Goal: Task Accomplishment & Management: Use online tool/utility

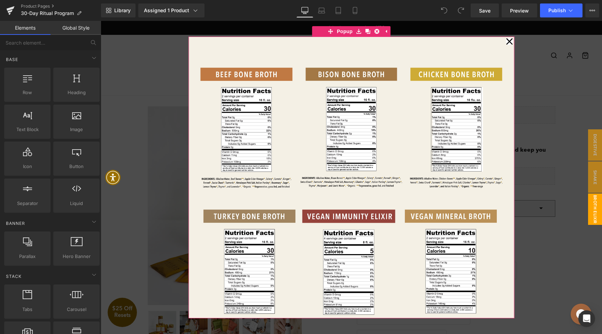
click at [510, 42] on icon at bounding box center [509, 41] width 7 height 7
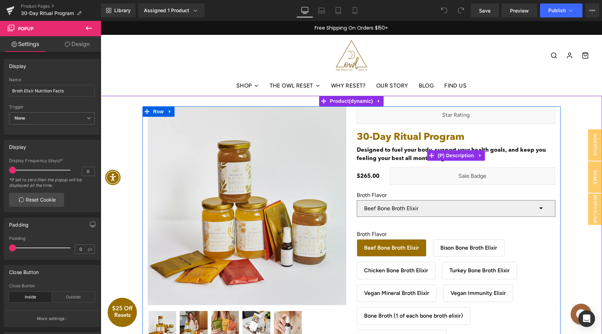
click at [412, 155] on p "Designed to fuel your body, support your health goals, and keep you feeling you…" at bounding box center [455, 154] width 198 height 17
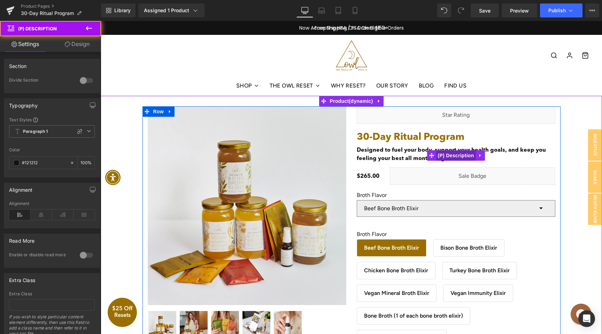
click at [461, 156] on span "(P) Description" at bounding box center [456, 155] width 40 height 10
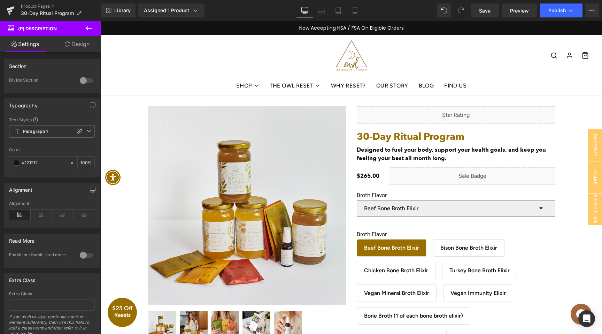
click at [84, 46] on link "Design" at bounding box center [77, 44] width 50 height 16
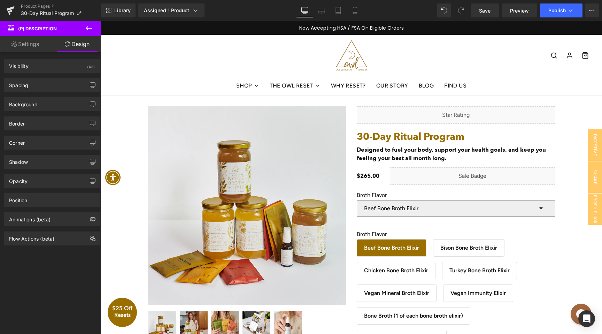
click at [89, 28] on icon at bounding box center [89, 28] width 8 height 8
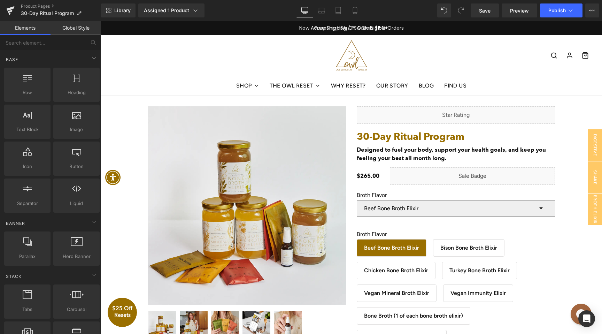
click at [75, 32] on link "Global Style" at bounding box center [75, 28] width 50 height 14
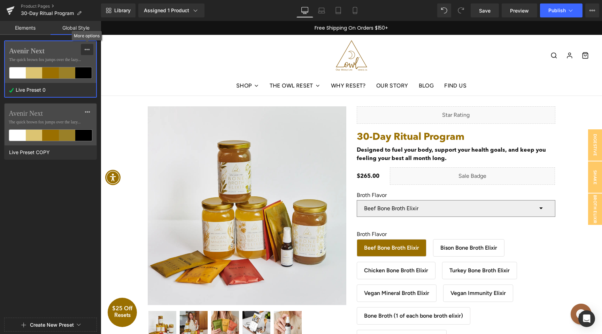
click at [88, 50] on icon at bounding box center [87, 50] width 6 height 6
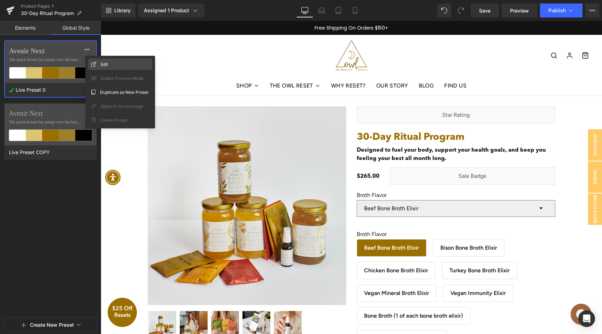
click at [102, 62] on span "Edit" at bounding box center [104, 64] width 7 height 7
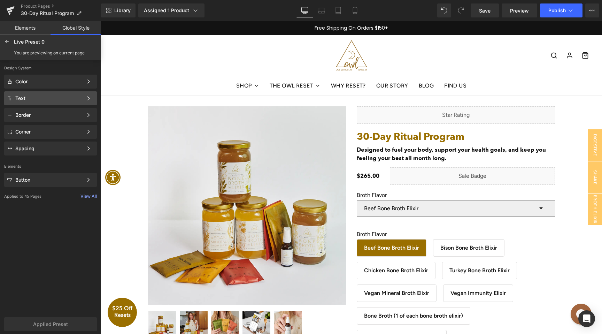
click at [51, 96] on div "Text" at bounding box center [49, 98] width 68 height 6
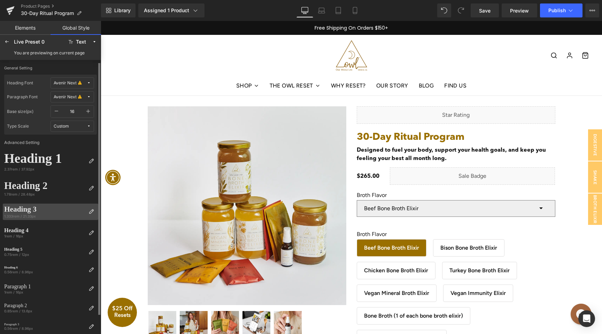
scroll to position [23, 0]
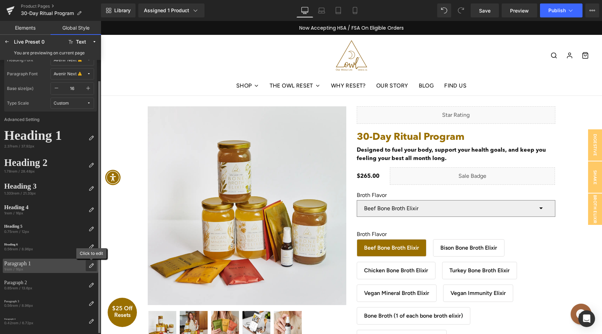
click at [90, 263] on icon at bounding box center [91, 265] width 6 height 6
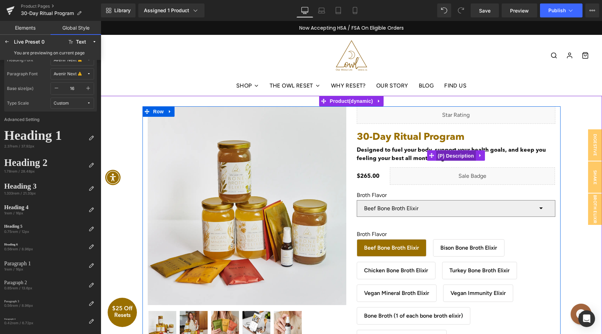
click at [445, 154] on span "(P) Description" at bounding box center [456, 155] width 40 height 10
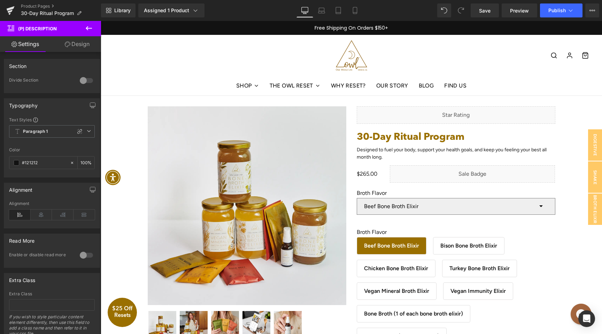
click at [89, 32] on icon at bounding box center [89, 28] width 8 height 8
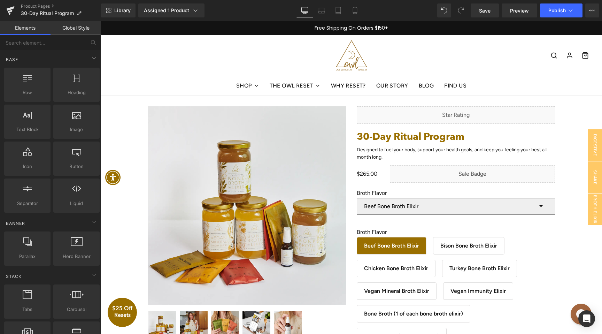
click at [82, 30] on link "Global Style" at bounding box center [75, 28] width 50 height 14
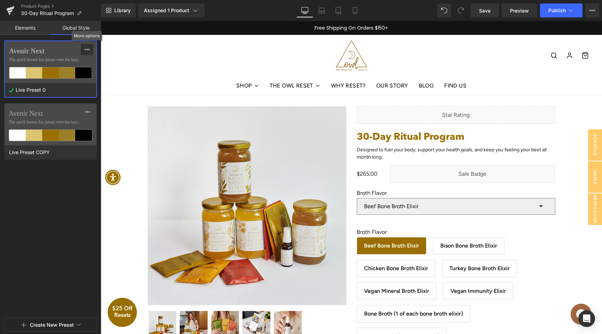
click at [86, 52] on div at bounding box center [87, 49] width 6 height 11
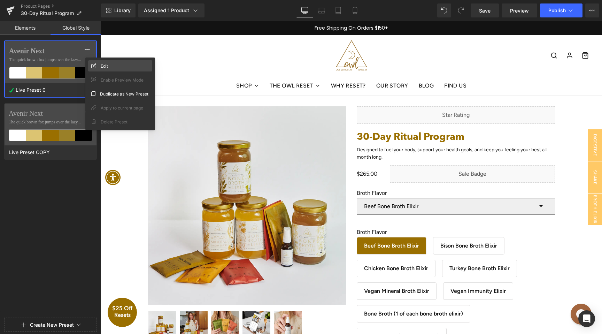
click at [109, 68] on div "Edit" at bounding box center [120, 65] width 64 height 11
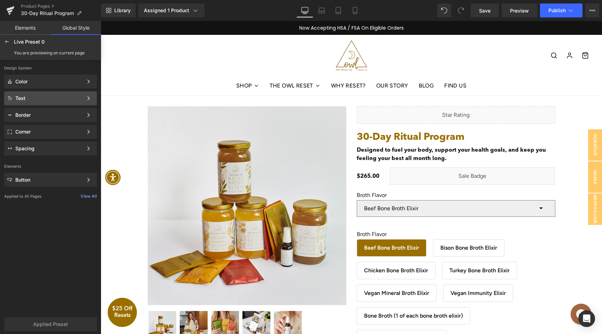
click at [63, 94] on div "Text Color Style Define a color palette and apply it to your pages 1 of 3 Next" at bounding box center [50, 98] width 93 height 14
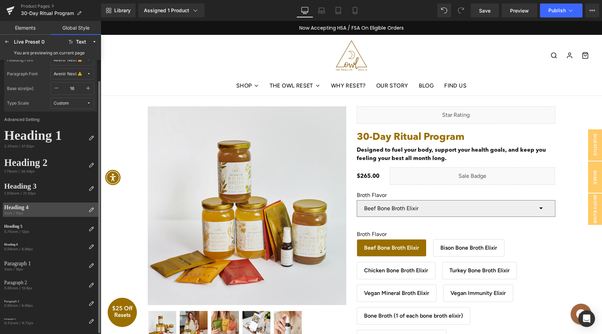
scroll to position [0, 0]
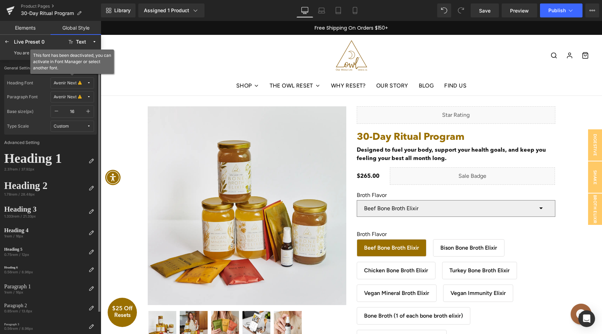
click at [80, 81] on icon at bounding box center [79, 82] width 3 height 5
click at [72, 118] on label "Avenir Next" at bounding box center [62, 119] width 23 height 5
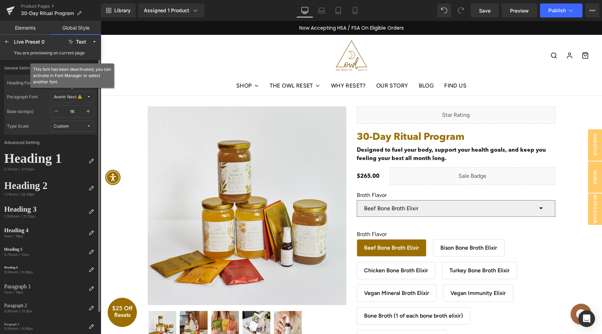
click at [79, 93] on button "Avenir Next" at bounding box center [72, 96] width 44 height 11
click at [76, 146] on div "Manage Fonts" at bounding box center [66, 143] width 52 height 9
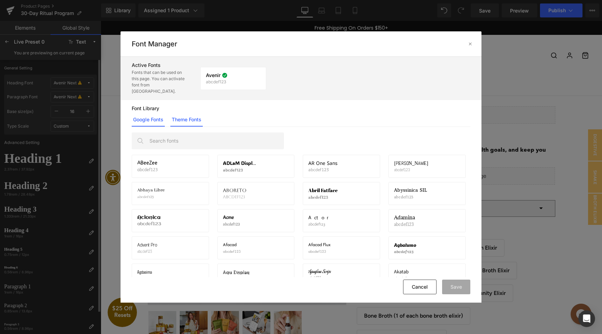
click at [193, 117] on link "Theme Fonts" at bounding box center [186, 119] width 32 height 14
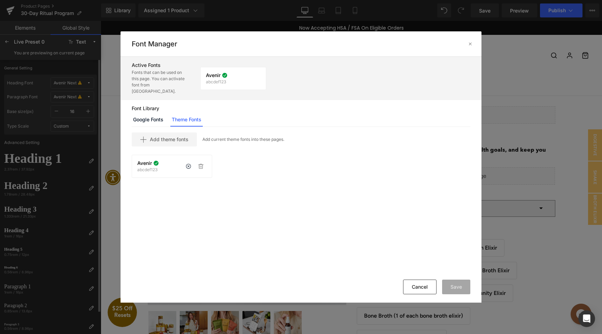
click at [169, 165] on div "Avenir abcdef123 If you wish to deactivate this font, all applied settings will…" at bounding box center [171, 166] width 69 height 12
click at [158, 113] on link "Google Fonts" at bounding box center [148, 119] width 33 height 14
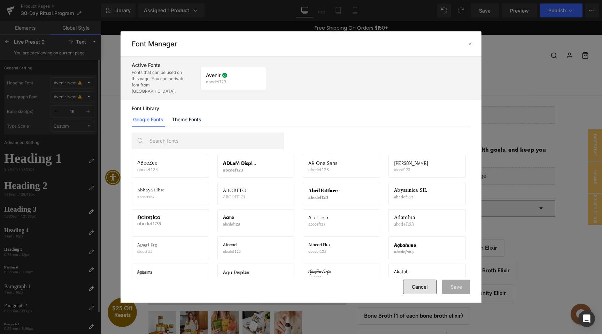
click at [424, 289] on button "Cancel" at bounding box center [419, 286] width 33 height 15
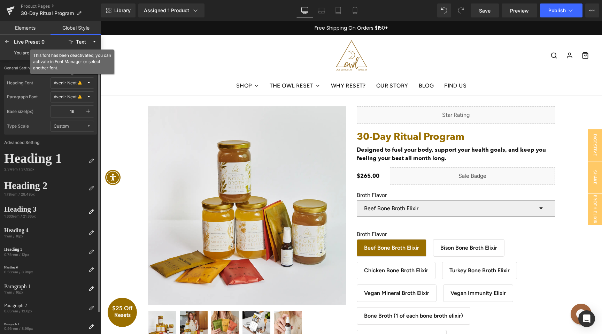
click at [73, 85] on div "Avenir Next" at bounding box center [65, 82] width 23 height 5
click at [75, 109] on div "Avenir" at bounding box center [65, 108] width 49 height 6
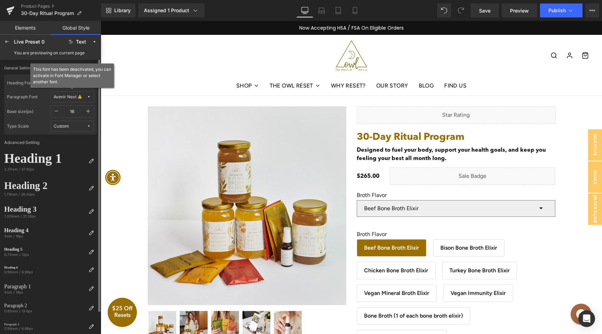
click at [78, 98] on icon at bounding box center [79, 96] width 3 height 5
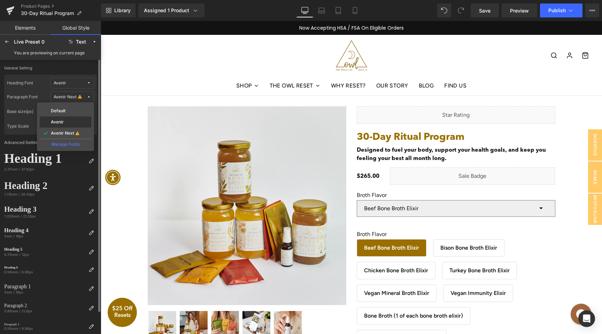
click at [74, 117] on div "Avenir" at bounding box center [66, 121] width 52 height 11
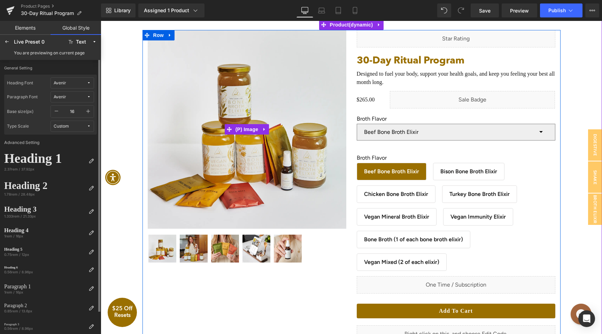
scroll to position [77, 0]
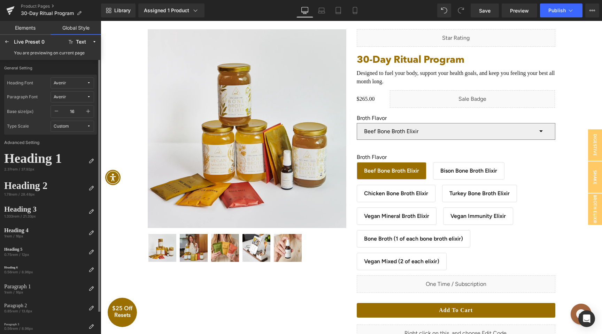
click at [455, 10] on span at bounding box center [461, 10] width 14 height 14
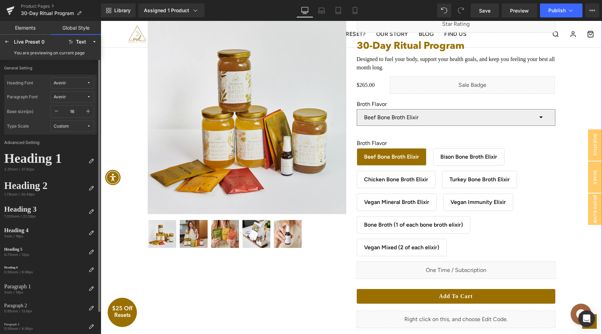
scroll to position [0, 0]
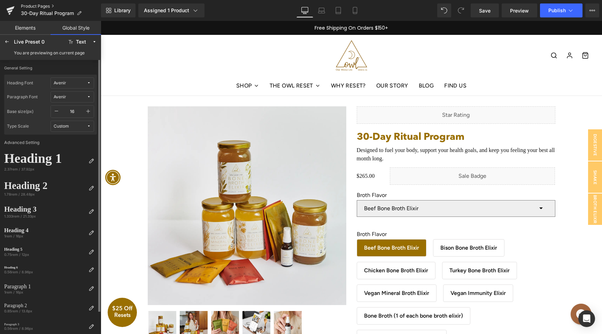
click at [32, 5] on link "Product Pages" at bounding box center [61, 6] width 80 height 6
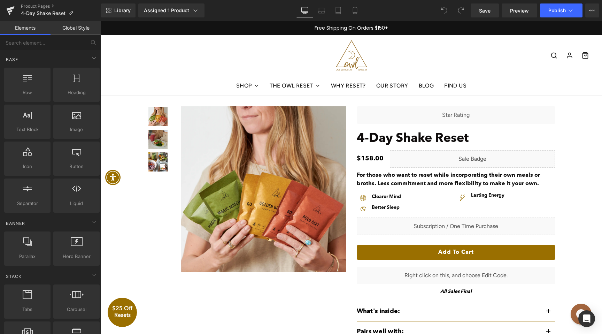
click at [84, 30] on link "Global Style" at bounding box center [75, 28] width 50 height 14
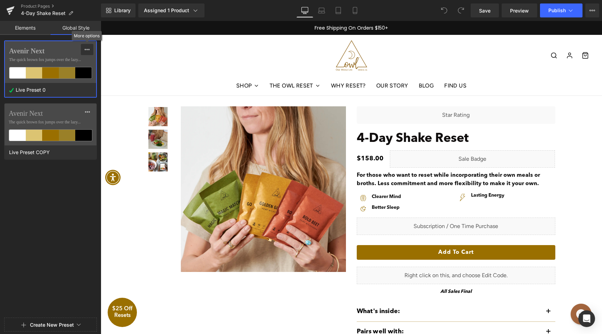
click at [86, 51] on icon at bounding box center [87, 50] width 6 height 6
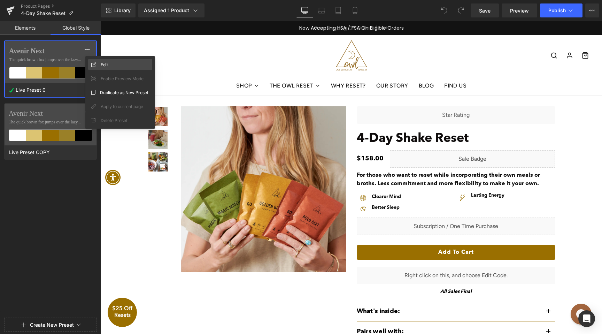
click at [111, 68] on div "Edit" at bounding box center [120, 64] width 64 height 11
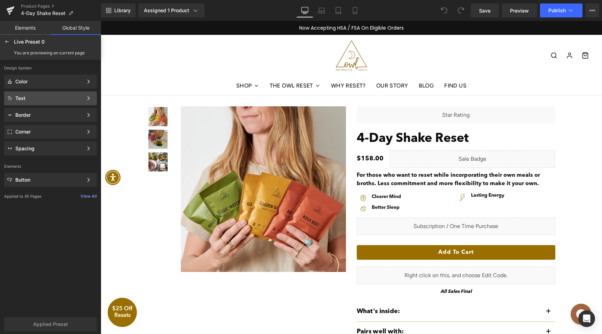
click at [52, 94] on div "Text Color Style Define a color palette and apply it to your pages 1 of 3 Next" at bounding box center [50, 98] width 93 height 14
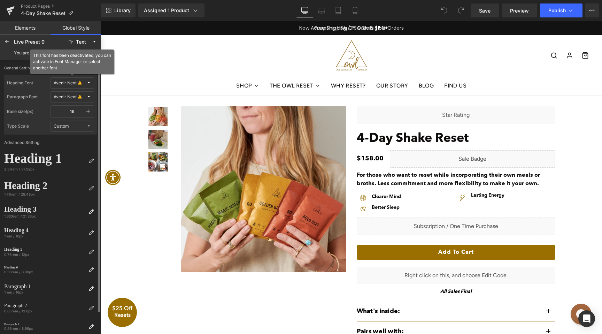
click at [75, 86] on button "Avenir Next" at bounding box center [72, 82] width 44 height 11
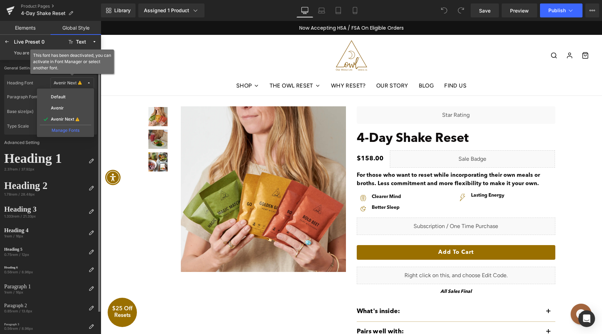
click at [58, 131] on div "Manage Fonts" at bounding box center [66, 129] width 52 height 9
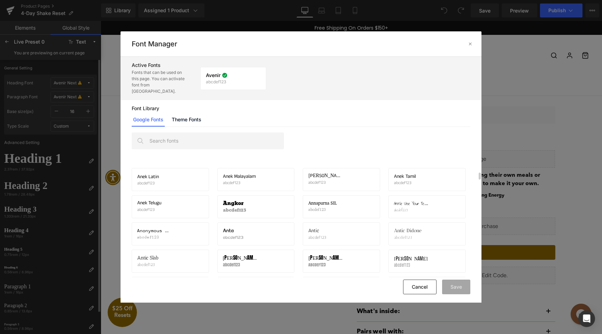
scroll to position [535, 0]
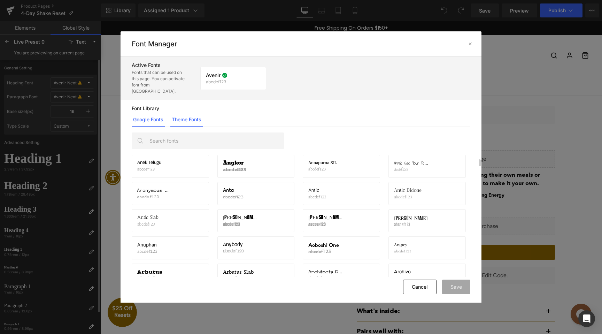
click at [184, 112] on link "Theme Fonts" at bounding box center [186, 119] width 32 height 14
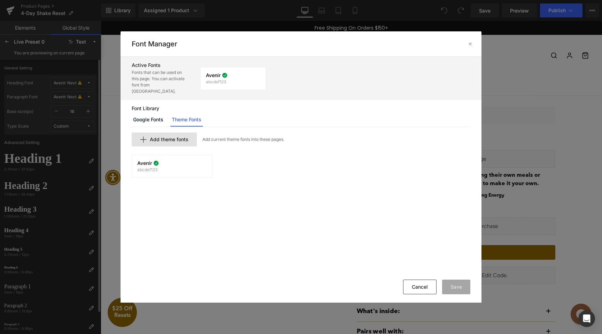
click at [188, 133] on div "Add theme fonts" at bounding box center [164, 139] width 65 height 14
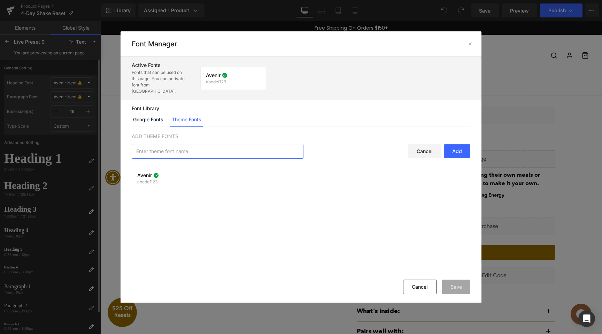
click at [207, 148] on input "text" at bounding box center [217, 151] width 171 height 14
type input "Avenir Next"
click at [459, 147] on div "Add" at bounding box center [457, 151] width 26 height 14
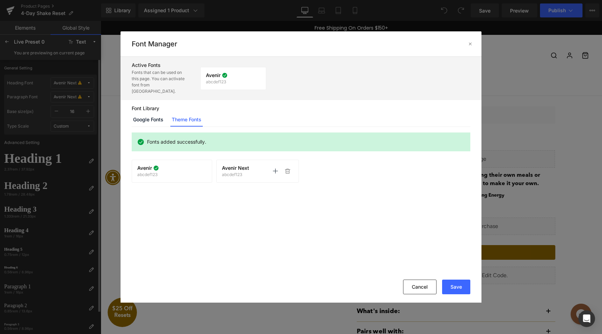
click at [247, 172] on p "abcdef123" at bounding box center [236, 174] width 28 height 5
click at [228, 172] on p "abcdef123" at bounding box center [236, 174] width 28 height 5
click at [273, 168] on icon at bounding box center [275, 171] width 6 height 6
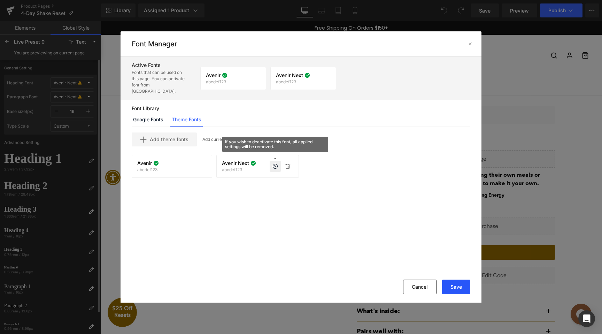
click at [458, 284] on button "Save" at bounding box center [456, 286] width 28 height 15
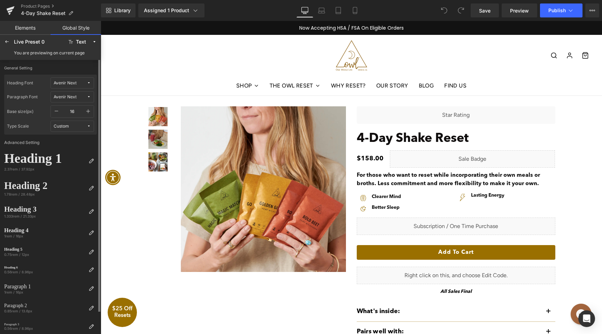
click at [83, 86] on button "Avenir Next" at bounding box center [72, 82] width 44 height 11
click at [76, 104] on div "Avenir" at bounding box center [66, 107] width 52 height 11
click at [76, 97] on span "Avenir Next" at bounding box center [70, 96] width 33 height 5
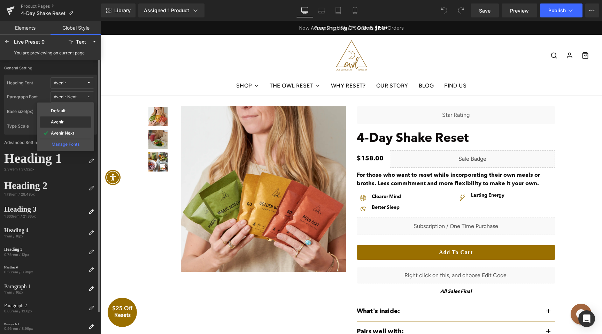
click at [75, 118] on div "Avenir" at bounding box center [66, 121] width 52 height 11
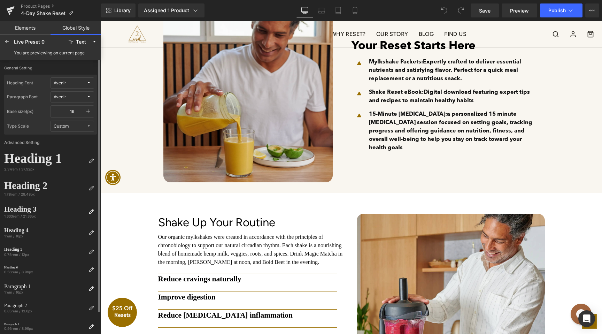
scroll to position [298, 0]
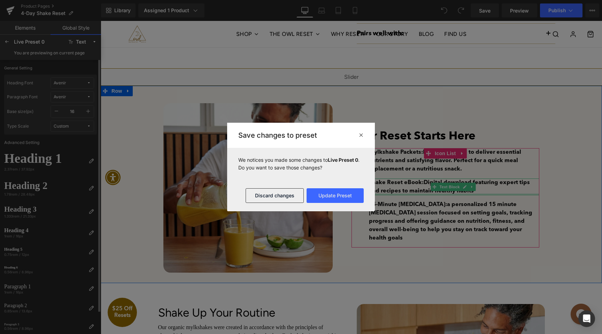
click at [411, 195] on div at bounding box center [453, 194] width 172 height 2
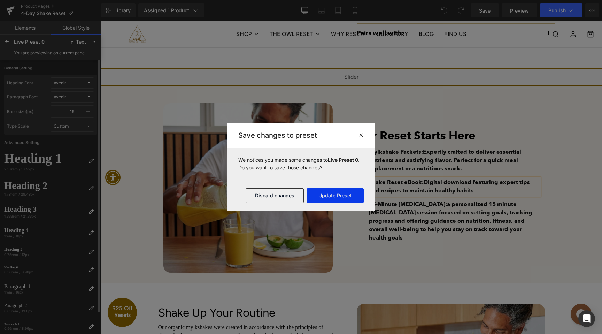
click at [324, 199] on button "Update Preset" at bounding box center [334, 195] width 57 height 15
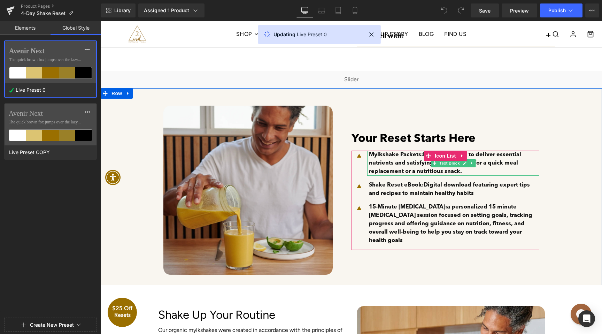
click at [412, 164] on p "Mylkshake Packets: Expertly crafted to deliver essential nutrients and satisfyi…" at bounding box center [454, 162] width 171 height 25
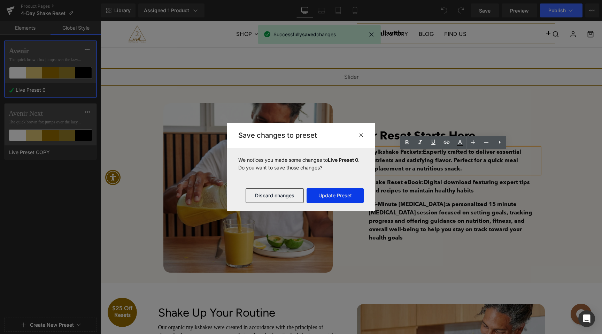
click at [348, 196] on button "Update Preset" at bounding box center [334, 195] width 57 height 15
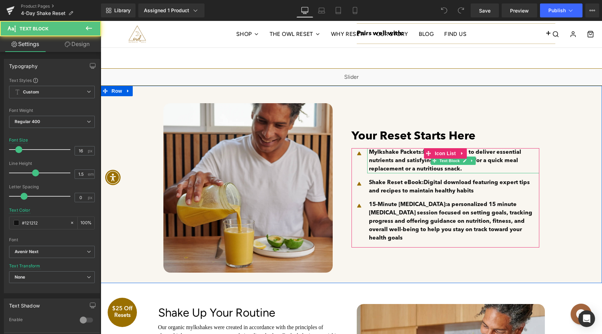
click at [414, 163] on p "Mylkshake Packets: Expertly crafted to deliver essential nutrients and satisfyi…" at bounding box center [454, 160] width 171 height 25
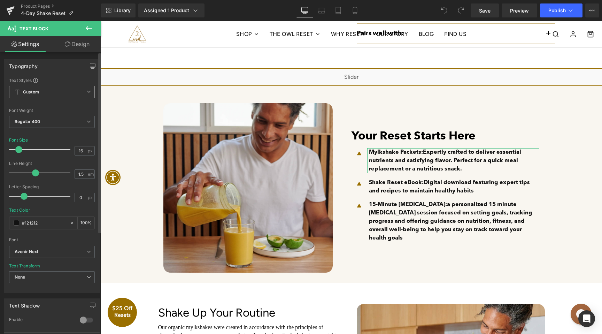
click at [71, 99] on div "Custom Custom Paragraph 1 Paragraph 2 Paragraph 3 Paragraph 4" at bounding box center [52, 94] width 86 height 16
click at [49, 251] on b "Avenir Next" at bounding box center [51, 252] width 72 height 6
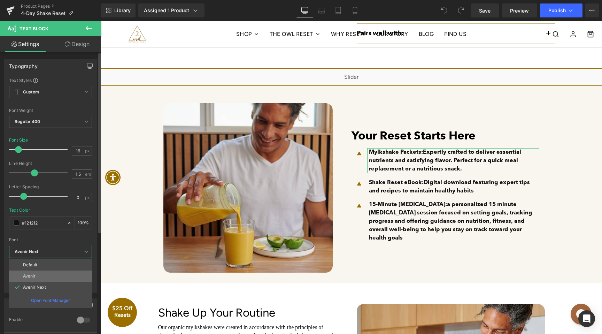
click at [48, 272] on li "Avenir" at bounding box center [50, 275] width 83 height 11
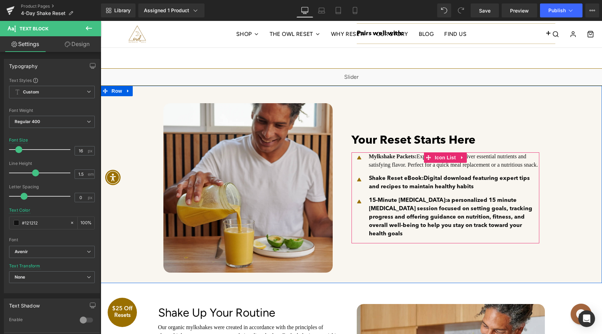
click at [412, 189] on span "Shake Reset eBook: Digital download featuring expert tips and recipes to mainta…" at bounding box center [449, 182] width 161 height 14
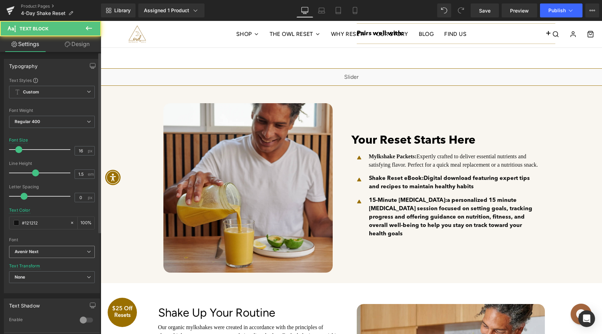
click at [65, 253] on b "Avenir Next" at bounding box center [51, 252] width 72 height 6
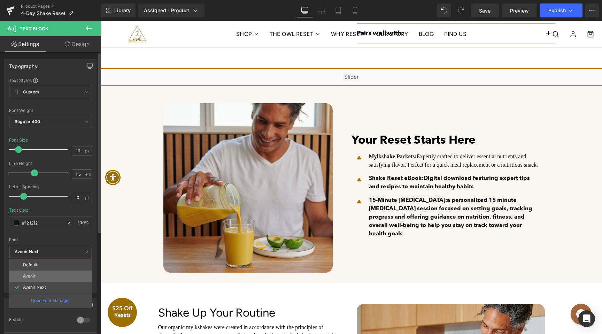
click at [57, 275] on li "Avenir" at bounding box center [50, 275] width 83 height 11
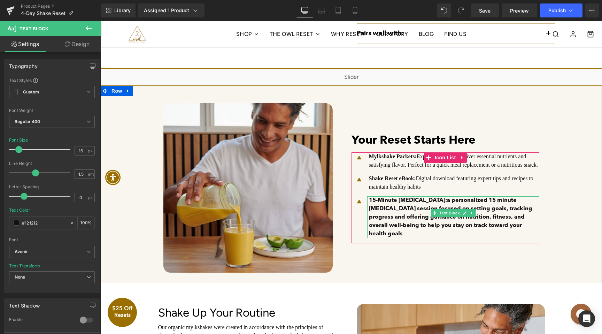
click at [470, 227] on p "15-Minute Health Coaching: a personalized 15 minute health coaching session foc…" at bounding box center [454, 217] width 171 height 42
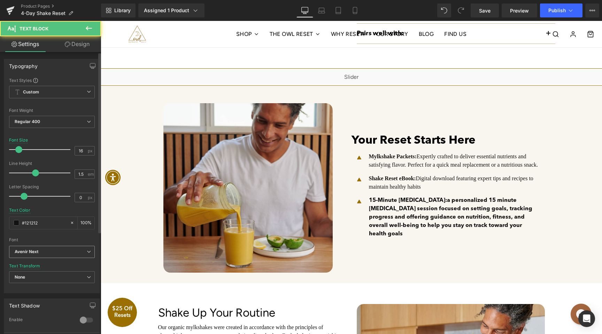
click at [73, 251] on b "Avenir Next" at bounding box center [51, 252] width 72 height 6
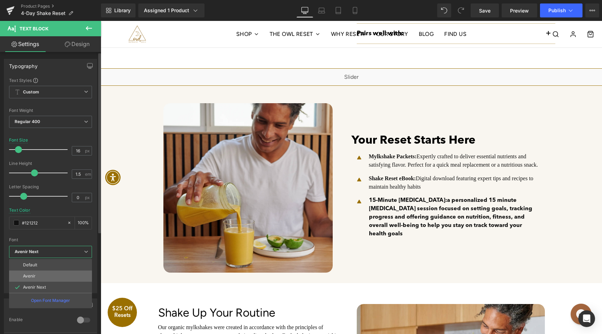
click at [64, 272] on li "Avenir" at bounding box center [50, 275] width 83 height 11
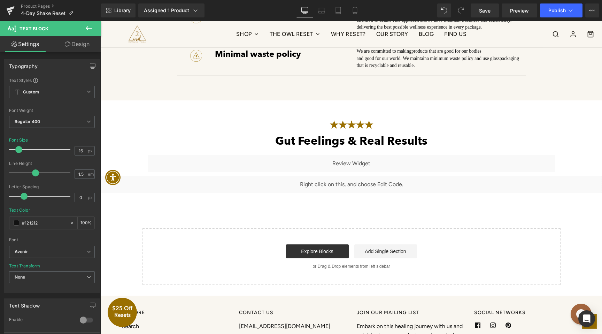
scroll to position [982, 0]
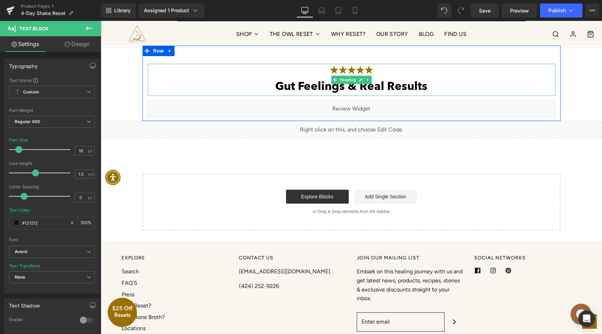
click at [319, 96] on h2 "Gut Feelings & Real Results" at bounding box center [351, 86] width 407 height 17
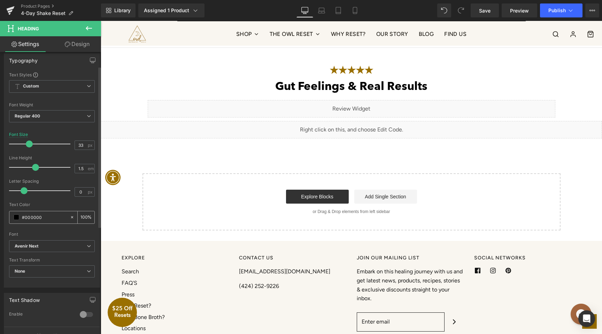
scroll to position [74, 0]
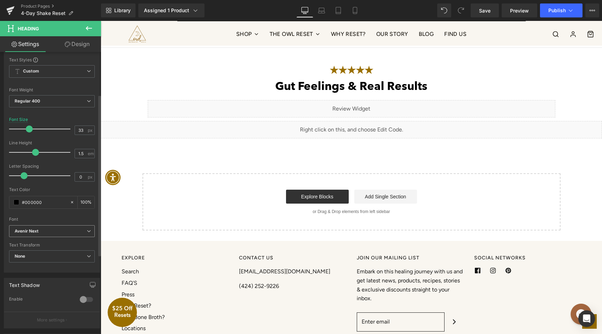
click at [55, 232] on b "Avenir Next" at bounding box center [51, 231] width 72 height 6
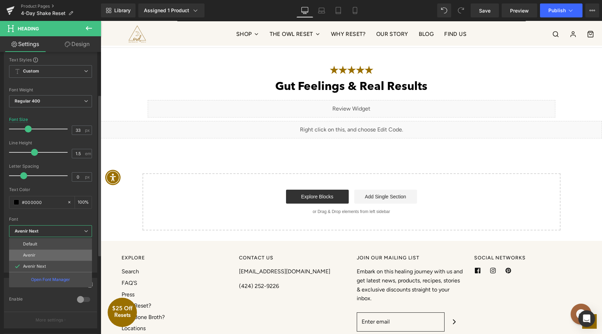
click at [53, 252] on li "Avenir" at bounding box center [50, 254] width 83 height 11
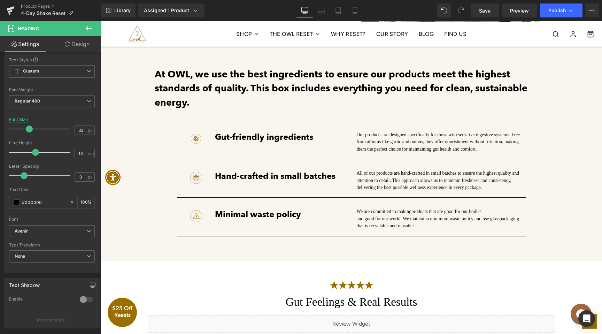
scroll to position [758, 0]
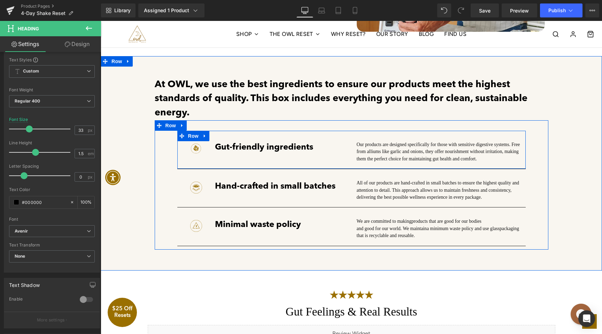
click at [252, 148] on h3 "Gut-friendly ingredients" at bounding box center [278, 147] width 126 height 13
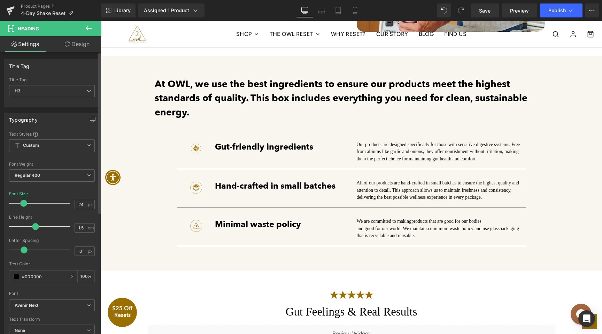
scroll to position [18, 0]
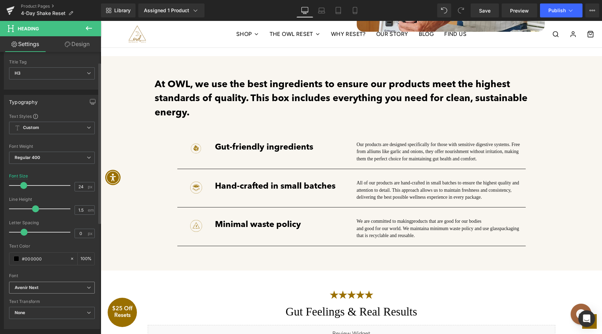
click at [47, 287] on b "Avenir Next" at bounding box center [51, 287] width 72 height 6
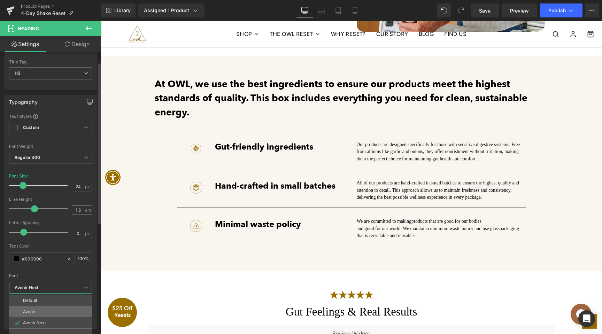
click at [39, 307] on li "Avenir" at bounding box center [50, 311] width 83 height 11
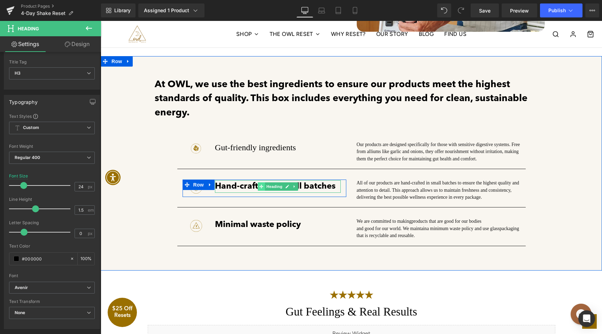
click at [264, 190] on span at bounding box center [261, 186] width 7 height 8
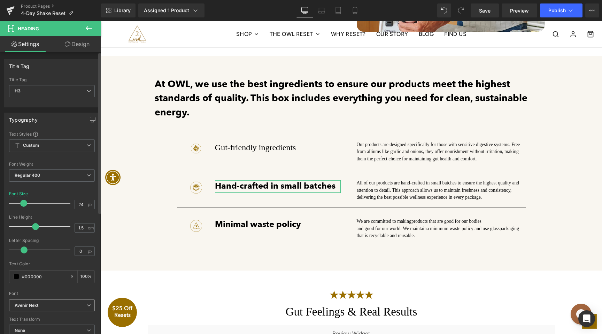
click at [45, 303] on b "Avenir Next" at bounding box center [51, 305] width 72 height 6
click at [38, 326] on li "Avenir" at bounding box center [50, 328] width 83 height 11
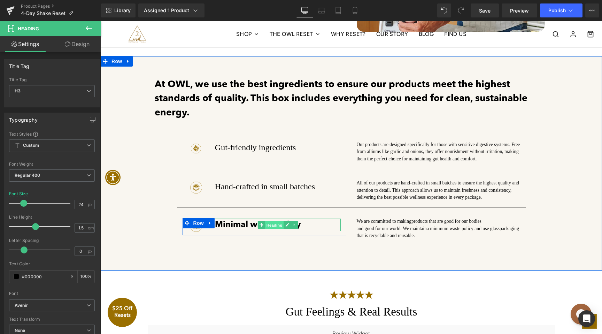
click at [275, 229] on span "Heading" at bounding box center [274, 225] width 19 height 8
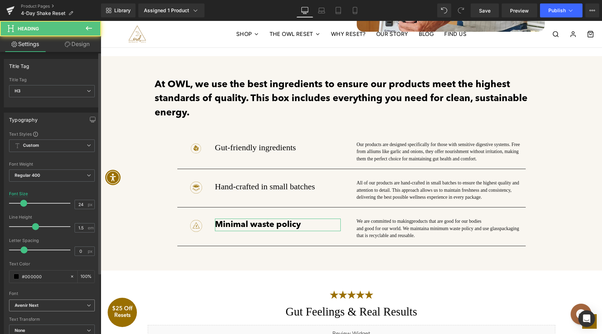
click at [54, 308] on span "Avenir Next" at bounding box center [52, 305] width 86 height 12
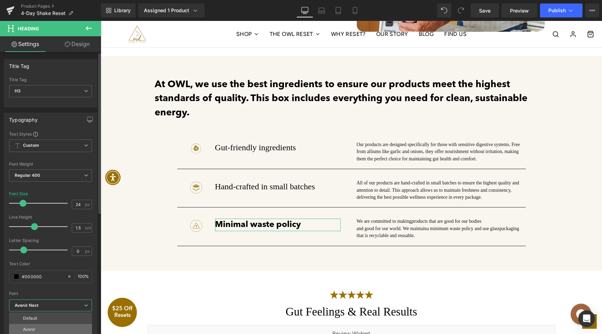
click at [50, 324] on li "Avenir" at bounding box center [50, 328] width 83 height 11
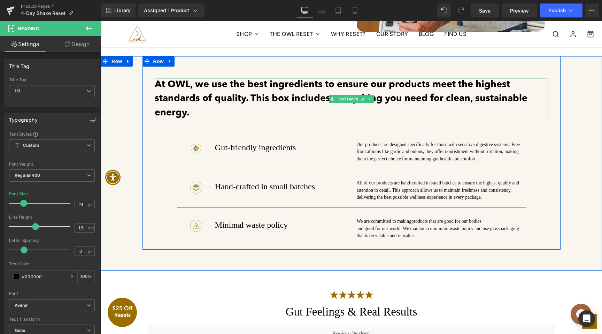
click at [258, 92] on p "At OWL, we use the best ingredients to ensure our products meet the highest sta…" at bounding box center [351, 99] width 393 height 42
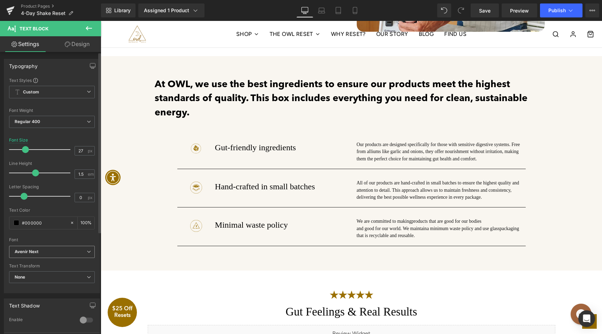
click at [39, 252] on icon "Avenir Next" at bounding box center [27, 252] width 24 height 6
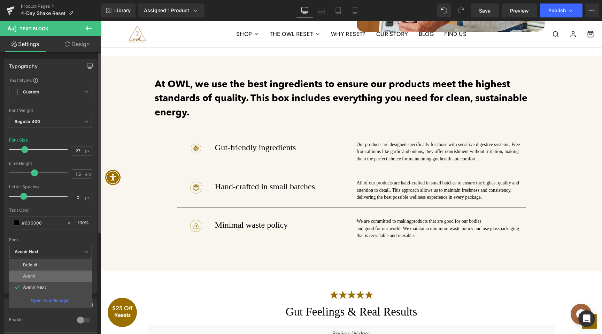
click at [39, 274] on li "Avenir" at bounding box center [50, 275] width 83 height 11
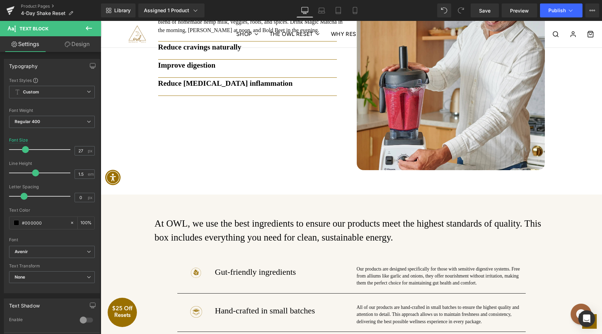
scroll to position [563, 0]
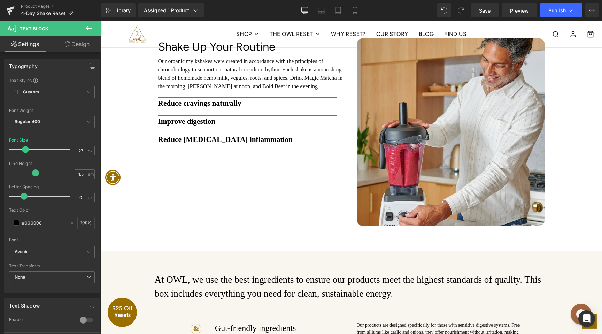
click at [224, 145] on h3 "Reduce gastrointestinal inflammation" at bounding box center [252, 139] width 188 height 11
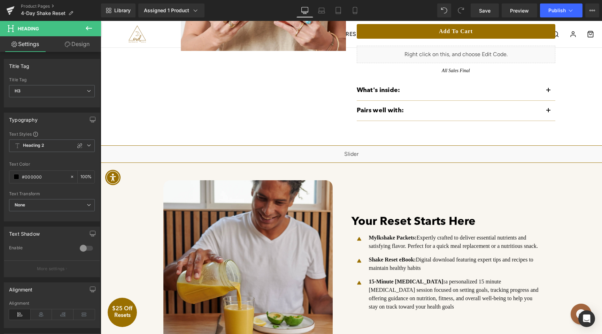
scroll to position [220, 0]
click at [418, 217] on h2 "Your Reset Starts Here" at bounding box center [445, 221] width 188 height 17
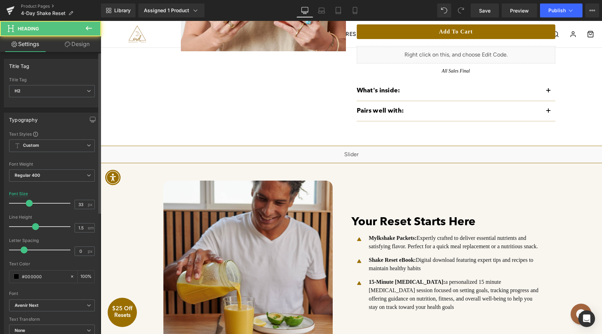
scroll to position [59, 0]
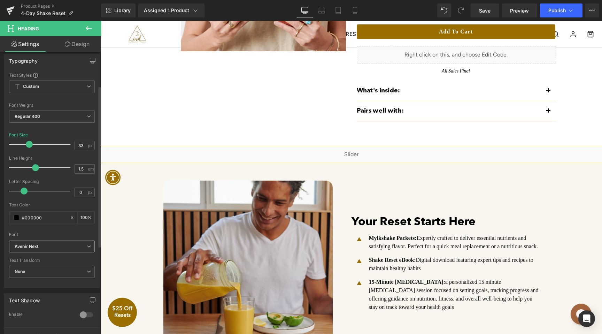
click at [54, 245] on b "Avenir Next" at bounding box center [51, 246] width 72 height 6
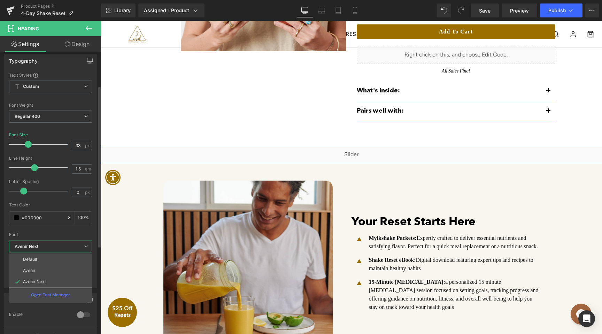
click at [49, 272] on li "Avenir" at bounding box center [50, 270] width 83 height 11
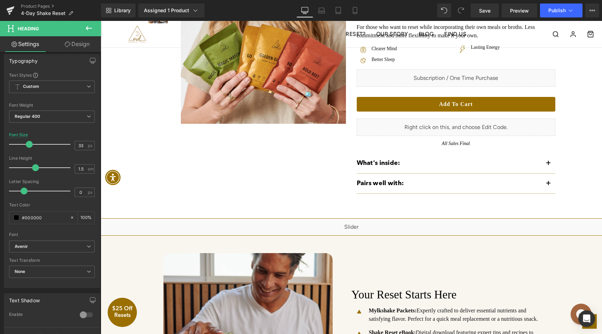
scroll to position [0, 0]
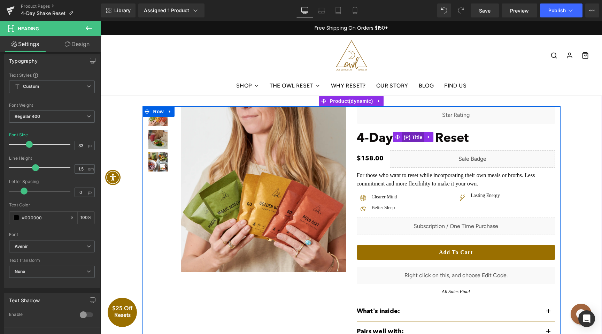
click at [416, 139] on span "(P) Title" at bounding box center [413, 137] width 22 height 10
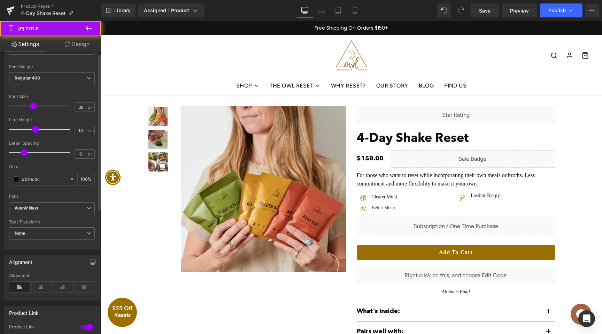
scroll to position [133, 0]
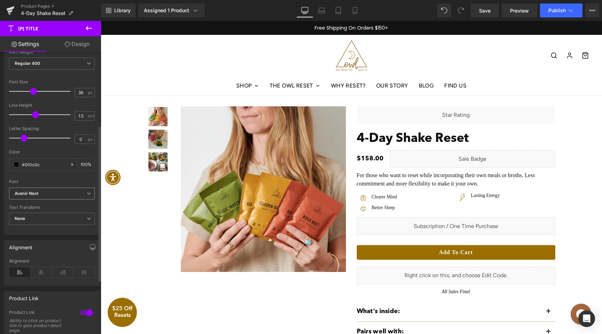
click at [51, 197] on span "Avenir Next" at bounding box center [52, 193] width 86 height 12
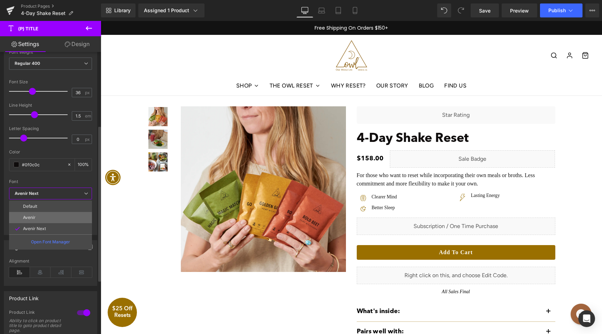
click at [48, 214] on li "Avenir" at bounding box center [50, 217] width 83 height 11
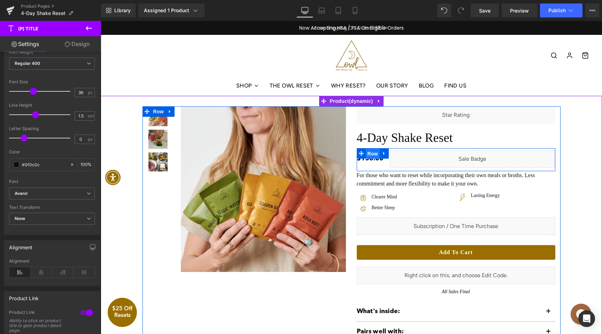
click at [370, 156] on span "Row" at bounding box center [373, 153] width 14 height 10
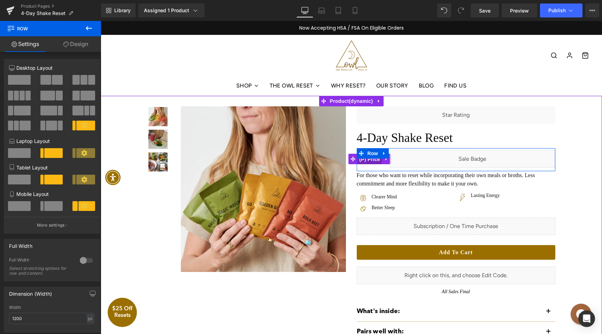
click at [376, 163] on span "(P) Price" at bounding box center [369, 159] width 24 height 10
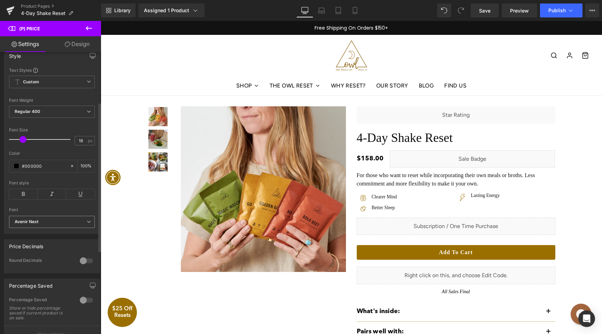
scroll to position [96, 0]
click at [49, 227] on span "Avenir Next" at bounding box center [52, 221] width 86 height 12
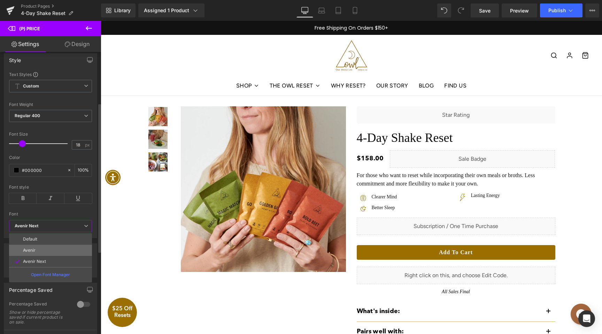
click at [49, 251] on li "Avenir" at bounding box center [50, 249] width 83 height 11
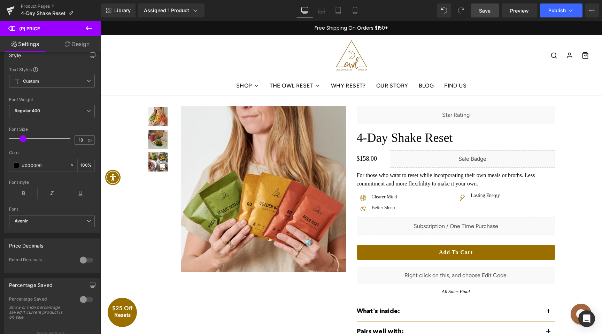
click at [489, 15] on link "Save" at bounding box center [484, 10] width 28 height 14
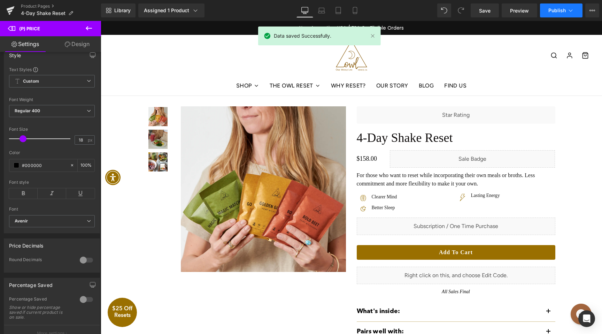
click at [545, 11] on button "Publish" at bounding box center [561, 10] width 42 height 14
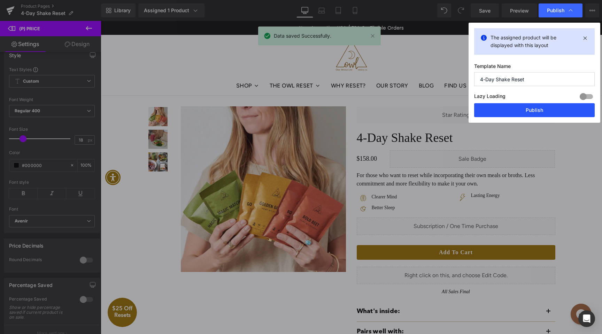
click at [536, 114] on button "Publish" at bounding box center [534, 110] width 120 height 14
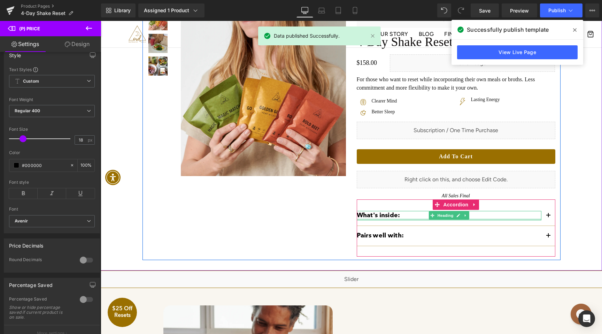
click at [381, 216] on h2 "What's inside:" at bounding box center [448, 215] width 185 height 9
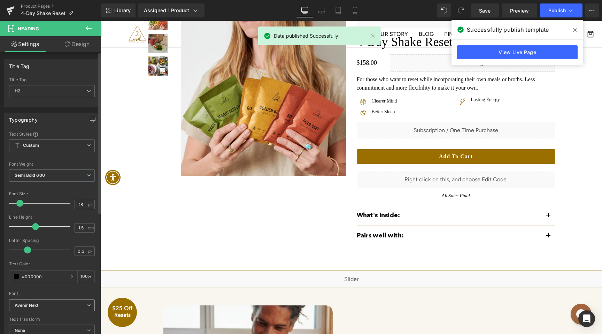
click at [60, 301] on span "Avenir Next" at bounding box center [52, 305] width 86 height 12
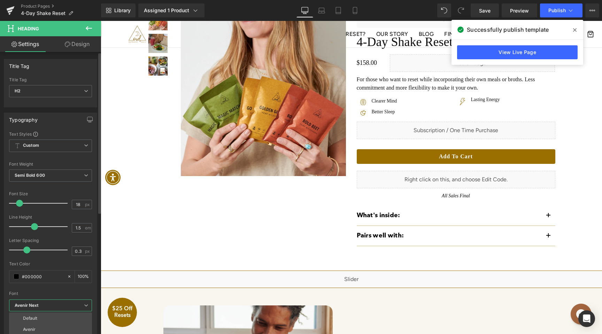
click at [39, 327] on li "Avenir" at bounding box center [50, 328] width 83 height 11
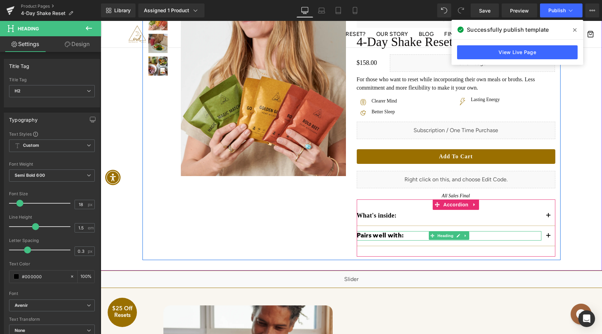
click at [389, 234] on h2 "Pairs well with:" at bounding box center [448, 235] width 185 height 9
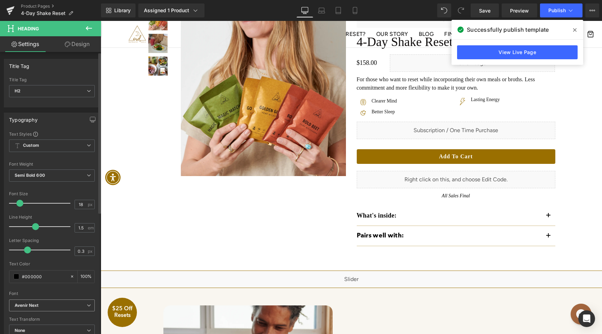
click at [46, 306] on b "Avenir Next" at bounding box center [51, 305] width 72 height 6
click at [39, 327] on li "Avenir" at bounding box center [50, 328] width 83 height 11
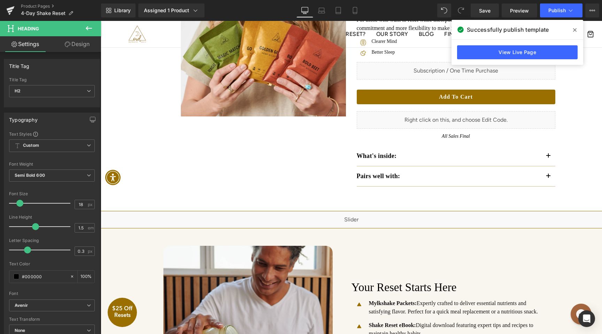
scroll to position [0, 0]
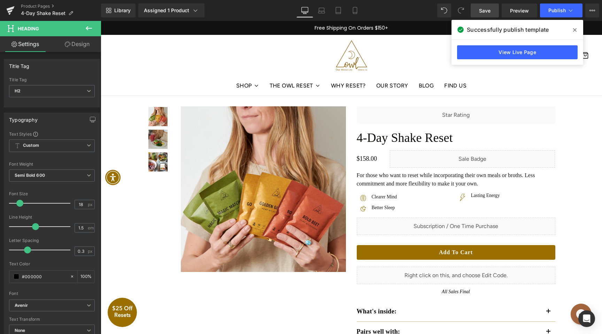
click at [482, 14] on link "Save" at bounding box center [484, 10] width 28 height 14
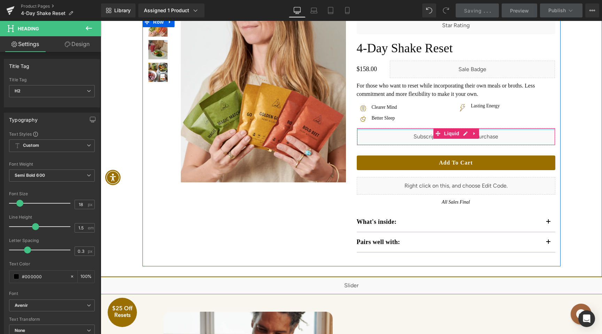
scroll to position [116, 0]
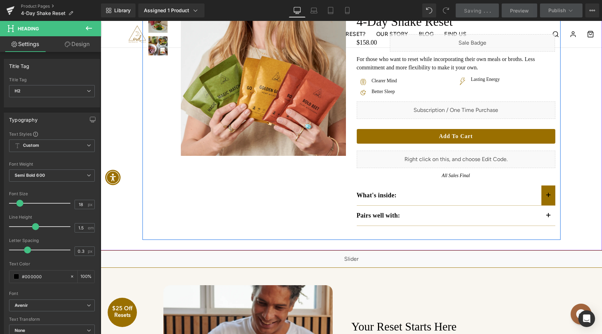
click at [545, 193] on button "button" at bounding box center [548, 195] width 14 height 20
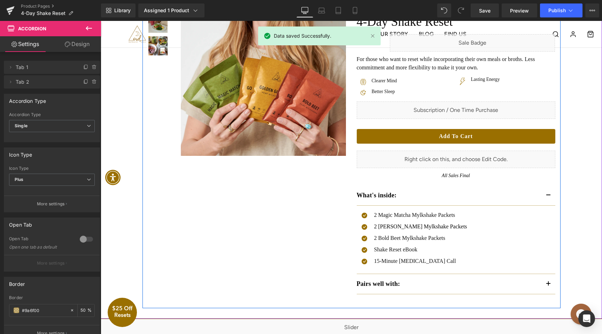
click at [403, 284] on h2 "Pairs well with:" at bounding box center [448, 283] width 185 height 9
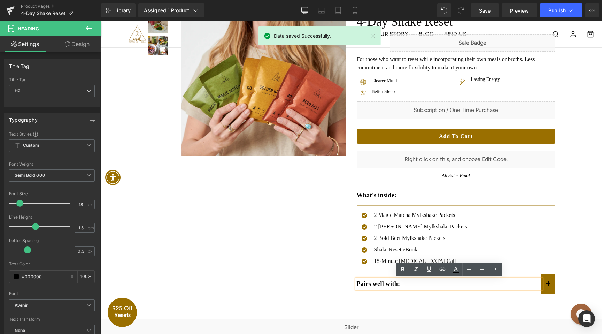
click at [546, 279] on button "button" at bounding box center [548, 284] width 14 height 20
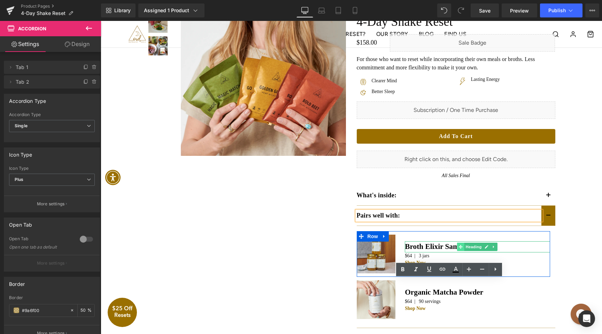
click at [459, 244] on icon at bounding box center [461, 246] width 4 height 4
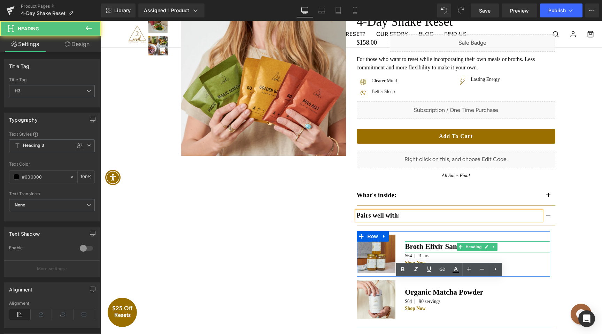
click at [440, 246] on h3 "Broth Elixir Sampler Pack" at bounding box center [477, 246] width 145 height 11
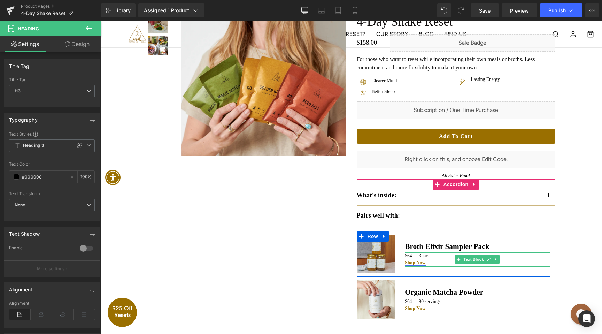
click at [418, 262] on link "Shop Now" at bounding box center [415, 262] width 21 height 5
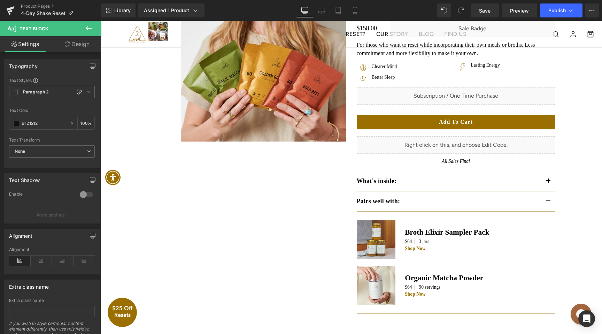
scroll to position [1, 0]
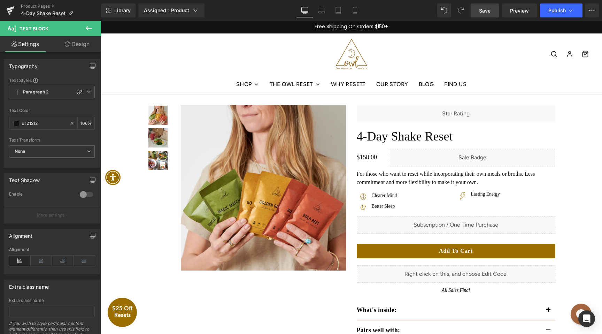
click at [486, 15] on link "Save" at bounding box center [484, 10] width 28 height 14
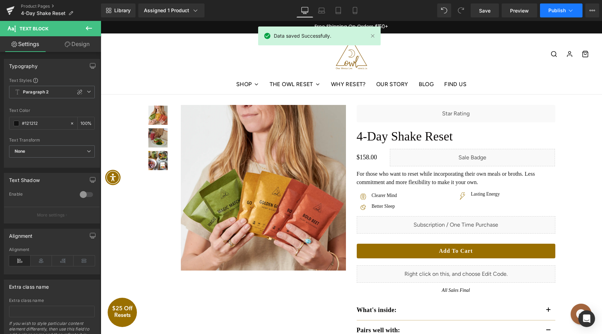
click at [562, 10] on span "Publish" at bounding box center [556, 11] width 17 height 6
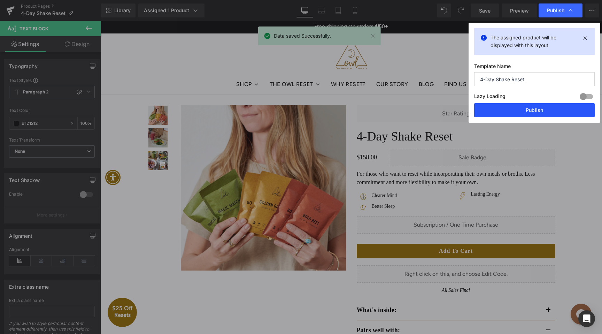
click at [541, 103] on button "Publish" at bounding box center [534, 110] width 120 height 14
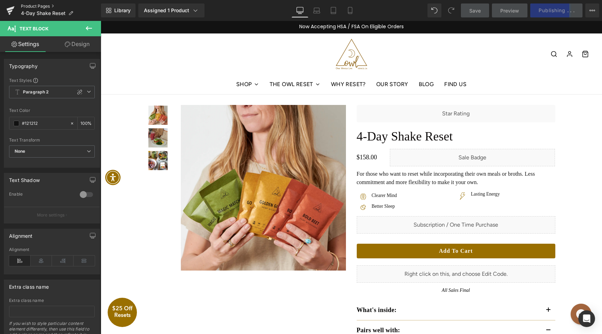
click at [38, 7] on link "Product Pages" at bounding box center [61, 6] width 80 height 6
